Goal: Transaction & Acquisition: Obtain resource

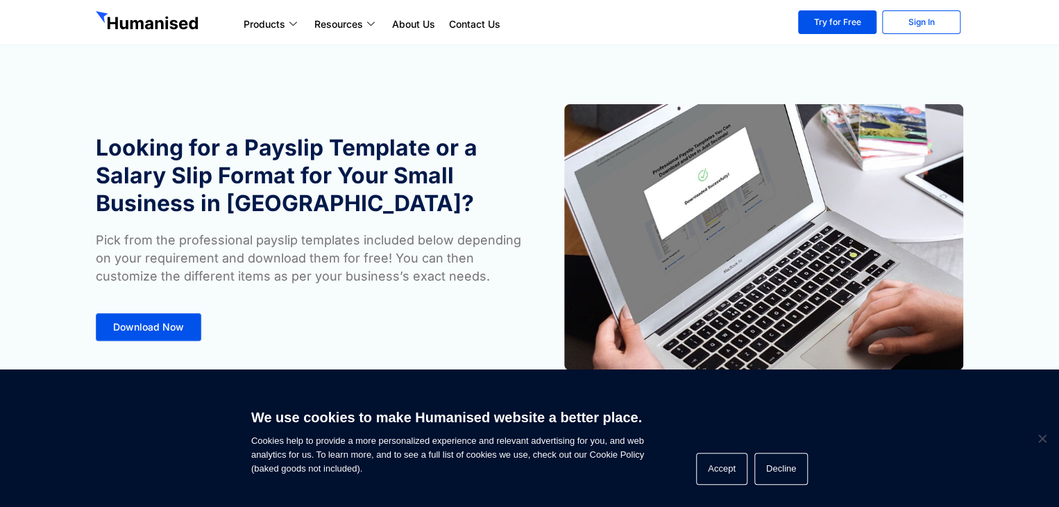
drag, startPoint x: 1060, startPoint y: 135, endPoint x: 1065, endPoint y: 120, distance: 15.4
click at [159, 326] on span "Download Now" at bounding box center [148, 327] width 71 height 10
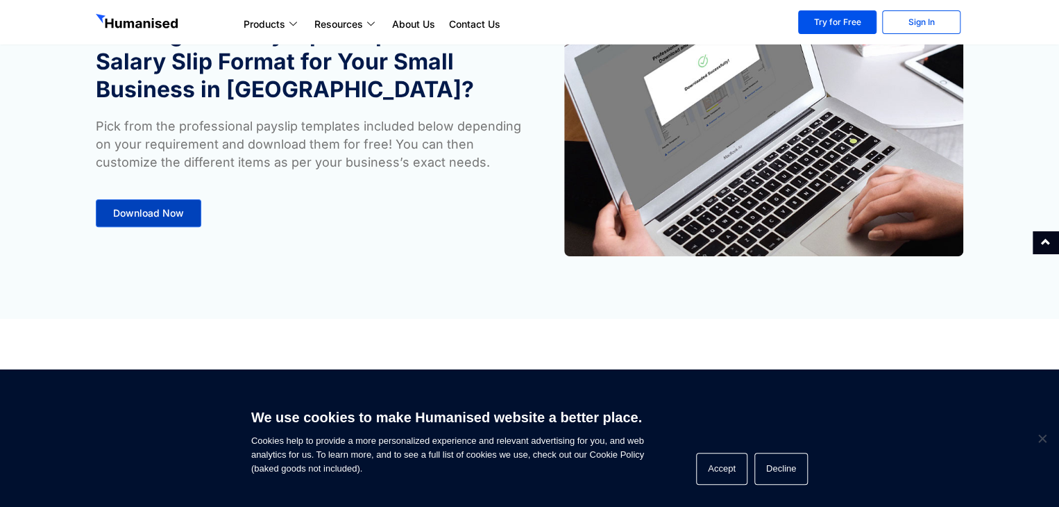
scroll to position [96, 0]
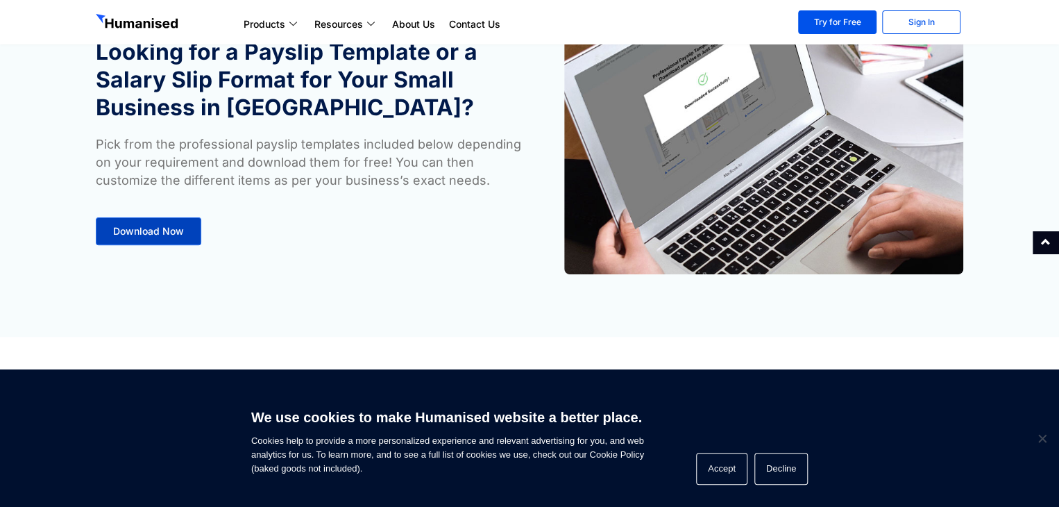
click at [180, 228] on span "Download Now" at bounding box center [148, 231] width 71 height 10
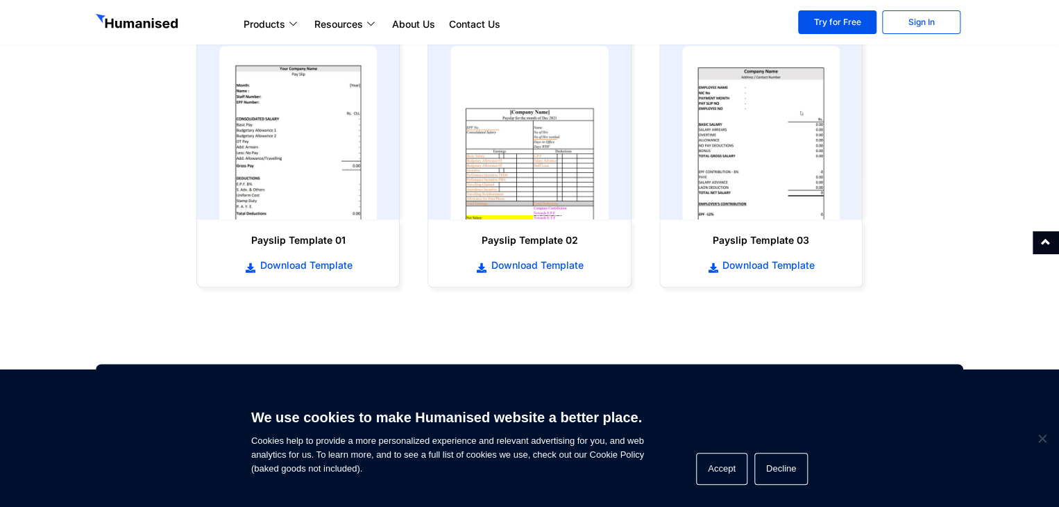
scroll to position [707, 0]
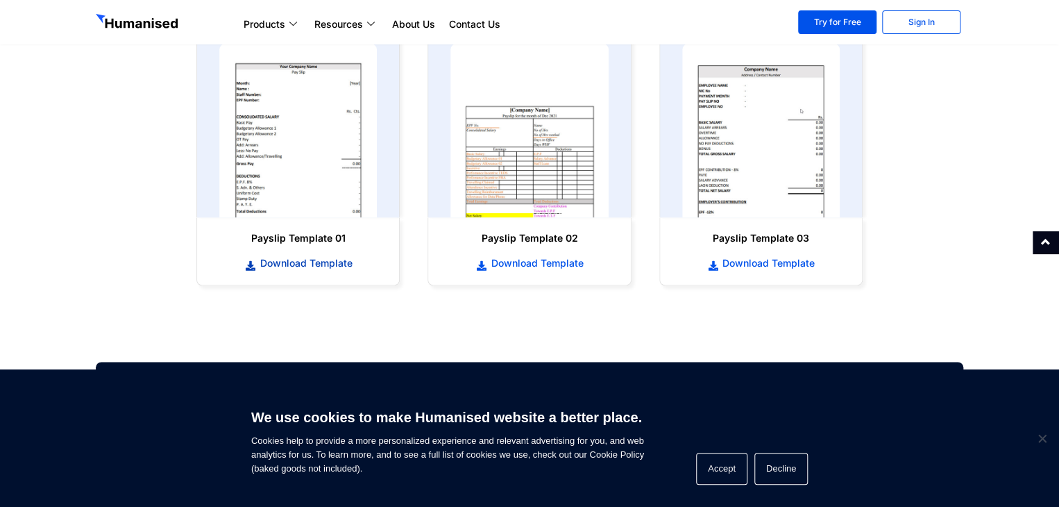
click at [299, 264] on span "Download Template" at bounding box center [304, 263] width 96 height 14
click at [762, 264] on span "Download Template" at bounding box center [767, 263] width 96 height 14
